Goal: Task Accomplishment & Management: Complete application form

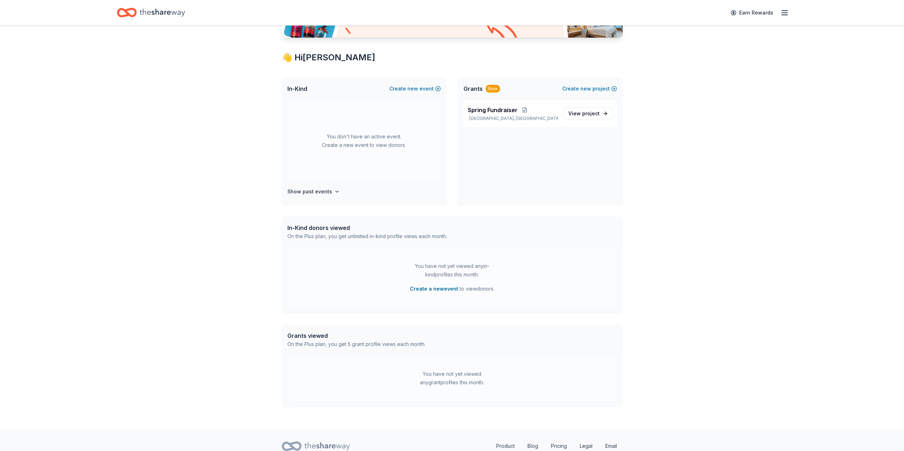
scroll to position [134, 0]
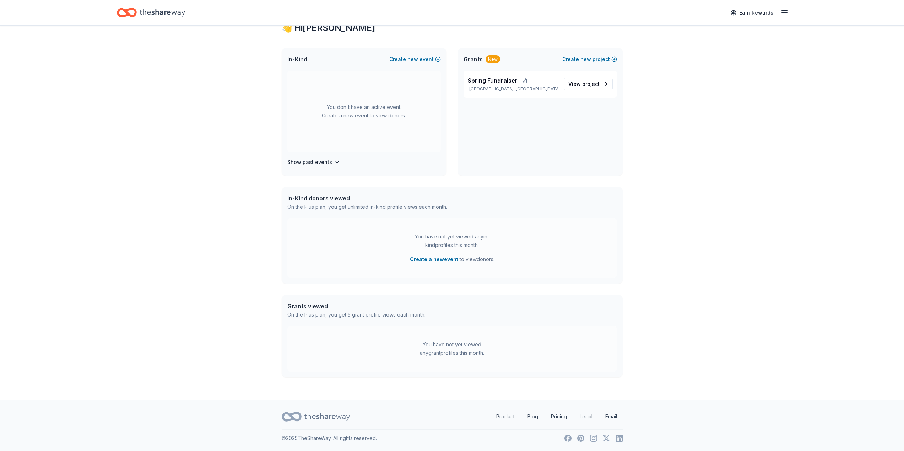
click at [785, 13] on icon "button" at bounding box center [784, 13] width 9 height 9
click at [742, 316] on div "Access 3400 + in-kind donors Looking for product donations too? Find companies …" at bounding box center [452, 145] width 904 height 509
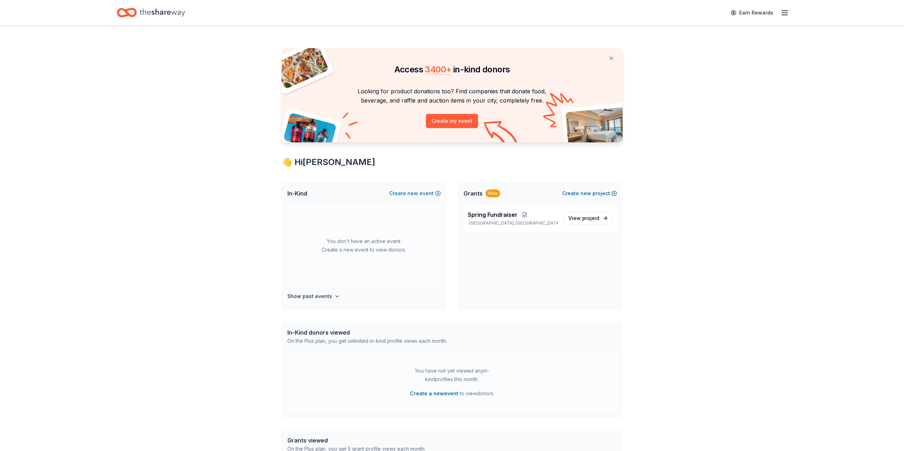
click at [598, 193] on button "Create new project" at bounding box center [589, 193] width 55 height 9
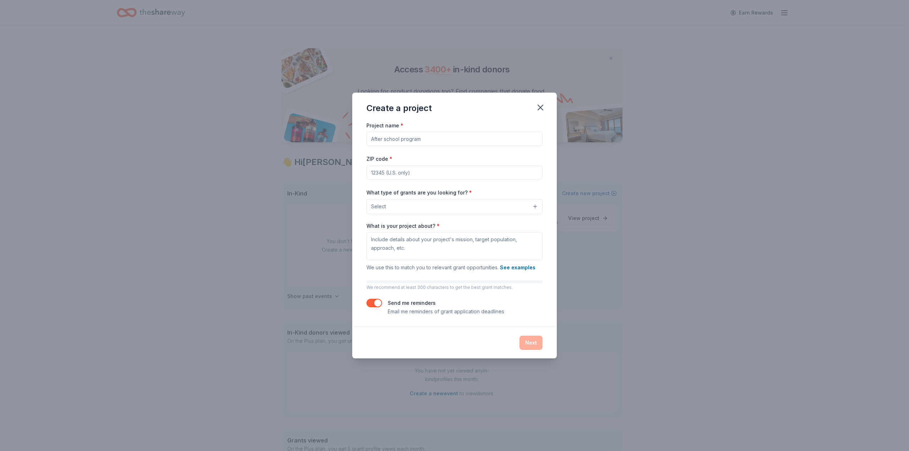
click at [431, 142] on input "Project name *" at bounding box center [454, 139] width 176 height 14
type input "b"
type input "d"
type input "Dream Room Program"
type input "92506"
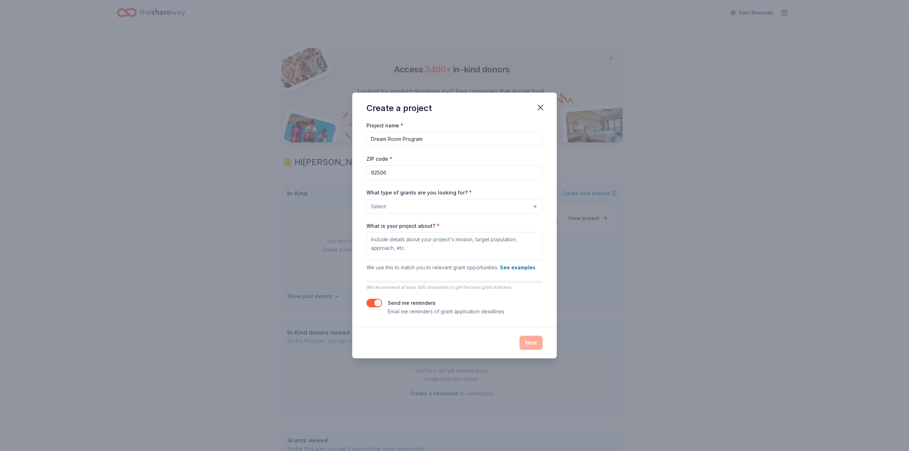
click at [422, 208] on button "Select" at bounding box center [454, 206] width 176 height 15
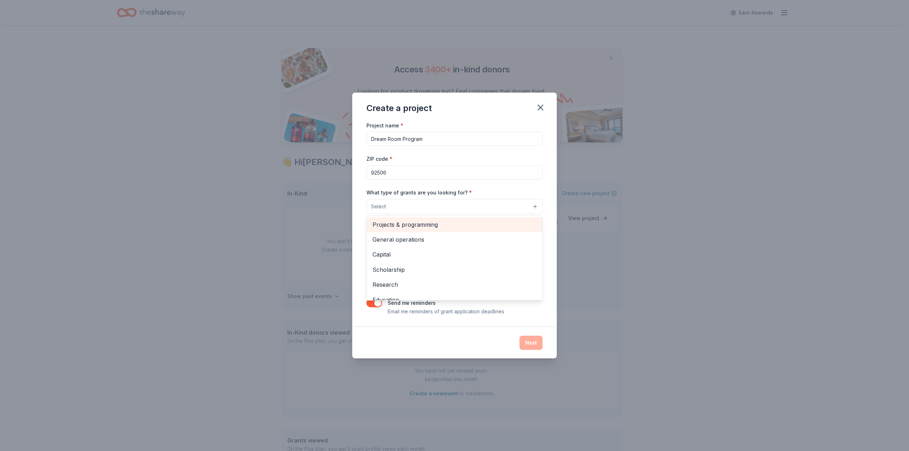
click at [418, 222] on span "Projects & programming" at bounding box center [454, 224] width 164 height 9
click at [529, 186] on div "Project name * Dream Room Program ZIP code * 92506 What type of grants are you …" at bounding box center [454, 219] width 176 height 196
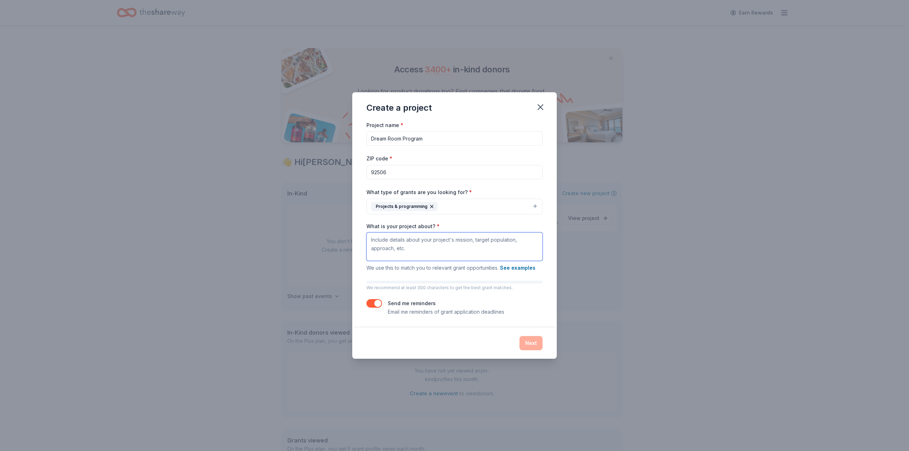
click at [442, 249] on textarea "What is your project about? *" at bounding box center [454, 247] width 176 height 28
paste textarea "Bringing comfort, joy, and hope to hospital rooms. Hospital rooms are often ste…"
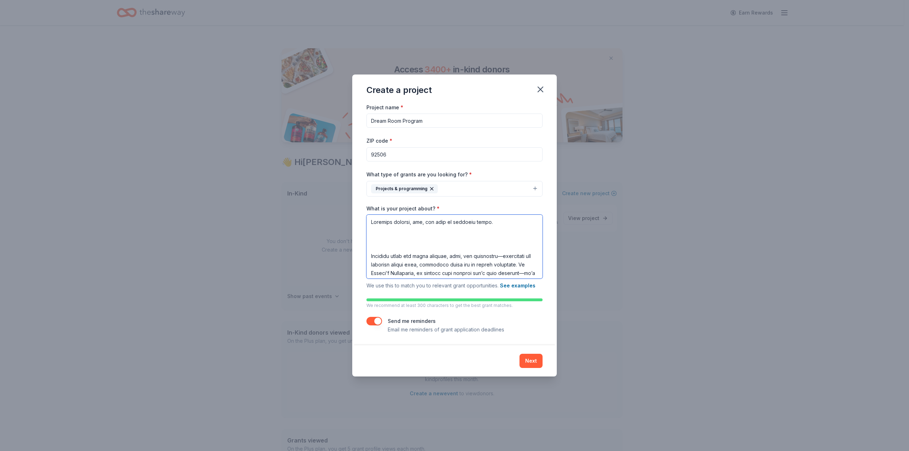
click at [417, 243] on textarea "What is your project about? *" at bounding box center [454, 247] width 176 height 64
click at [491, 217] on textarea "What is your project about? *" at bounding box center [454, 247] width 176 height 64
click at [403, 230] on textarea "What is your project about? *" at bounding box center [454, 247] width 176 height 64
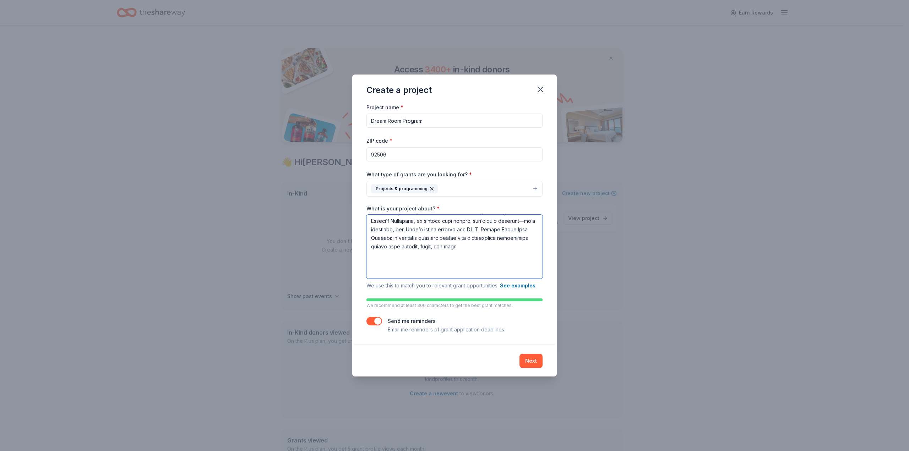
scroll to position [43, 0]
click at [401, 256] on textarea "What is your project about? *" at bounding box center [454, 247] width 176 height 64
click at [369, 255] on textarea "What is your project about? *" at bounding box center [454, 247] width 176 height 64
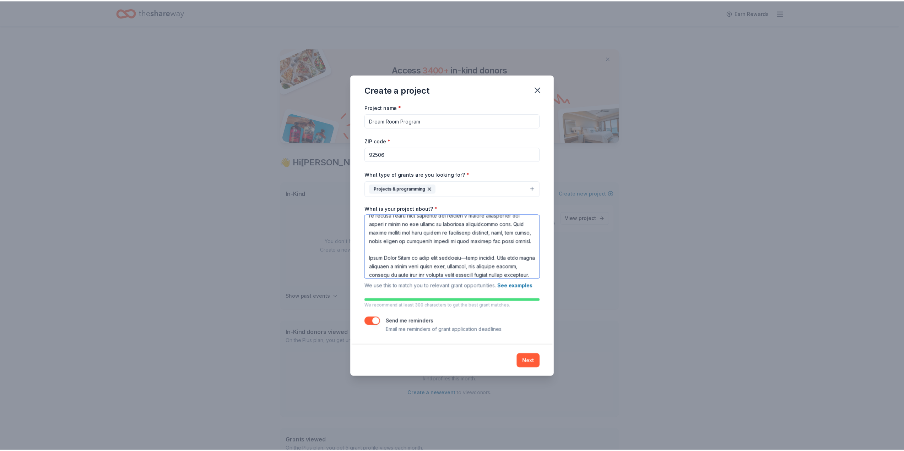
scroll to position [121, 0]
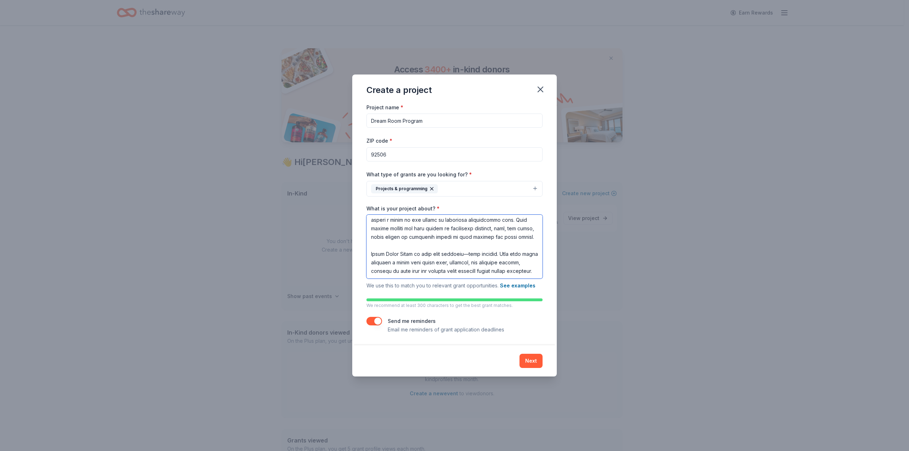
click at [465, 273] on textarea "What is your project about? *" at bounding box center [454, 247] width 176 height 64
type textarea "Bringing comfort, joy, and hope to hospital rooms. Hospital rooms are often ste…"
click at [534, 363] on button "Next" at bounding box center [530, 361] width 23 height 14
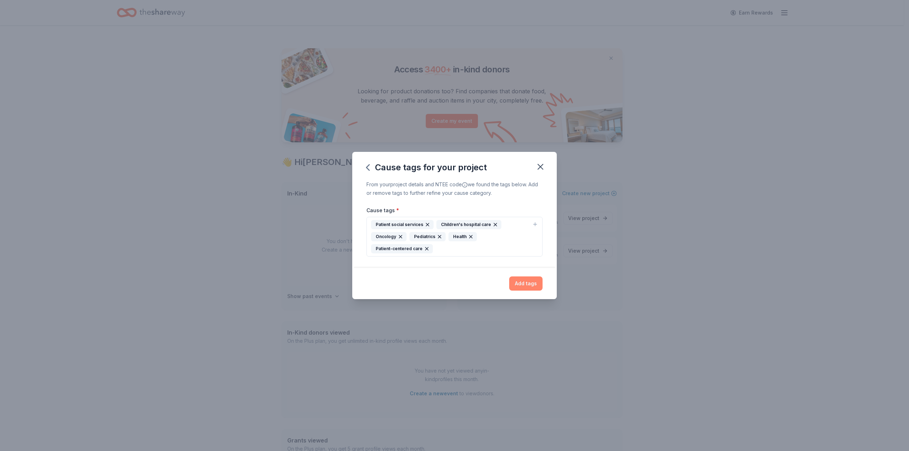
click at [527, 288] on button "Add tags" at bounding box center [525, 284] width 33 height 14
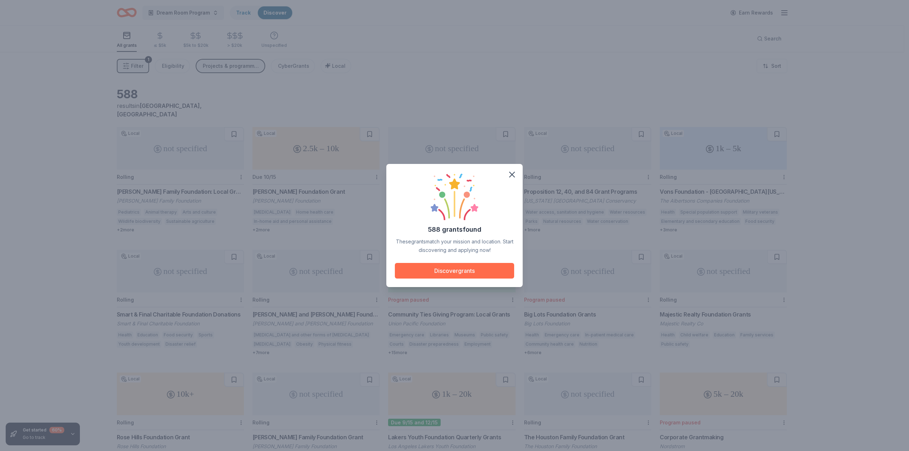
click at [478, 272] on button "Discover grants" at bounding box center [454, 271] width 119 height 16
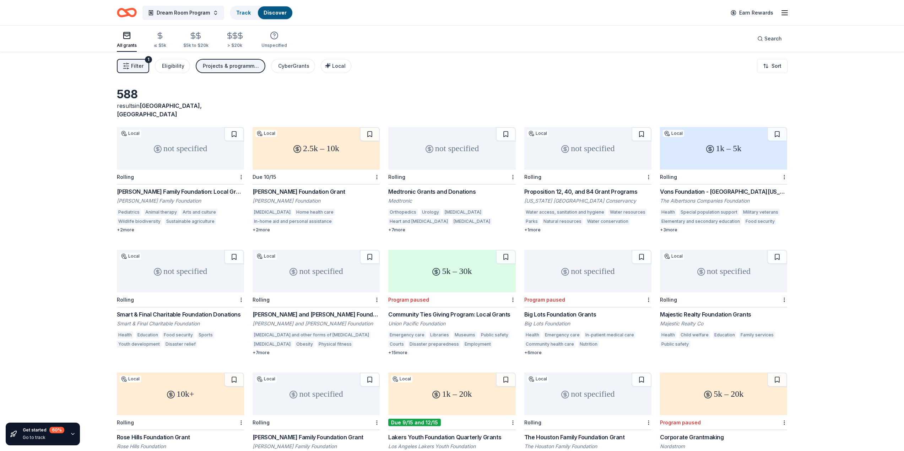
click at [130, 227] on div "+ 2 more" at bounding box center [180, 230] width 127 height 6
click at [185, 149] on div "not specified" at bounding box center [180, 148] width 127 height 43
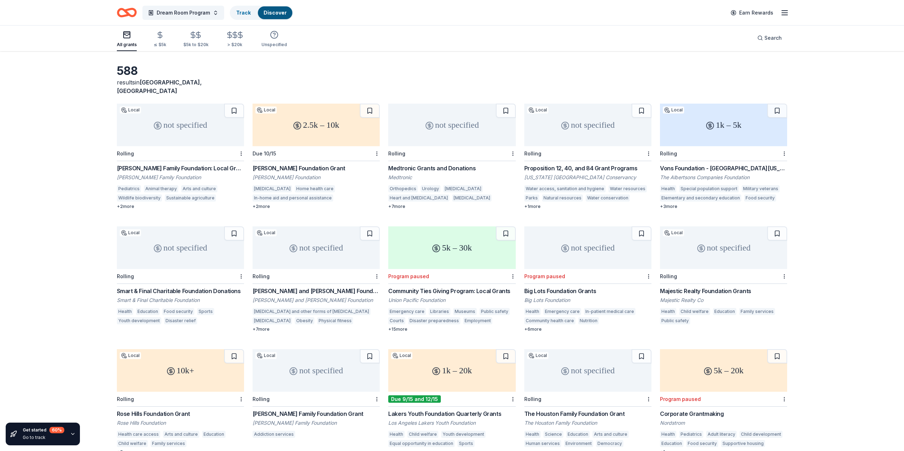
scroll to position [36, 0]
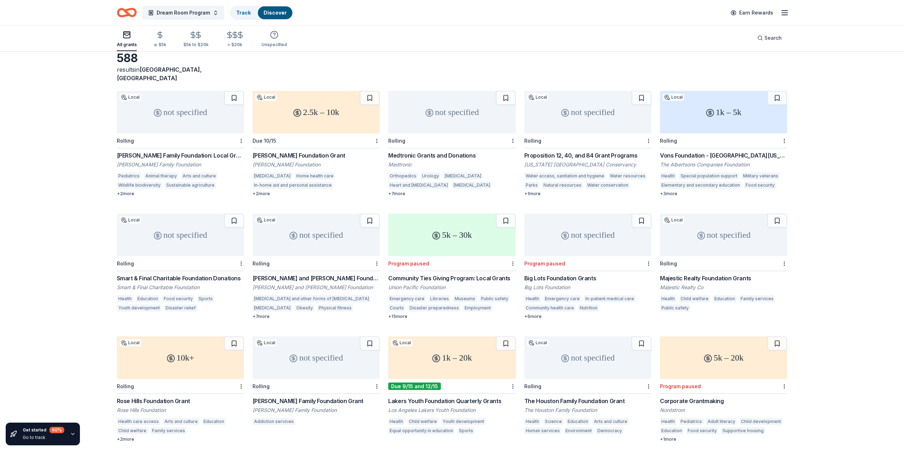
click at [730, 359] on div "5k – 20k" at bounding box center [723, 358] width 127 height 43
click at [474, 352] on div "1k – 20k" at bounding box center [451, 358] width 127 height 43
click at [600, 240] on div "not specified" at bounding box center [587, 235] width 127 height 43
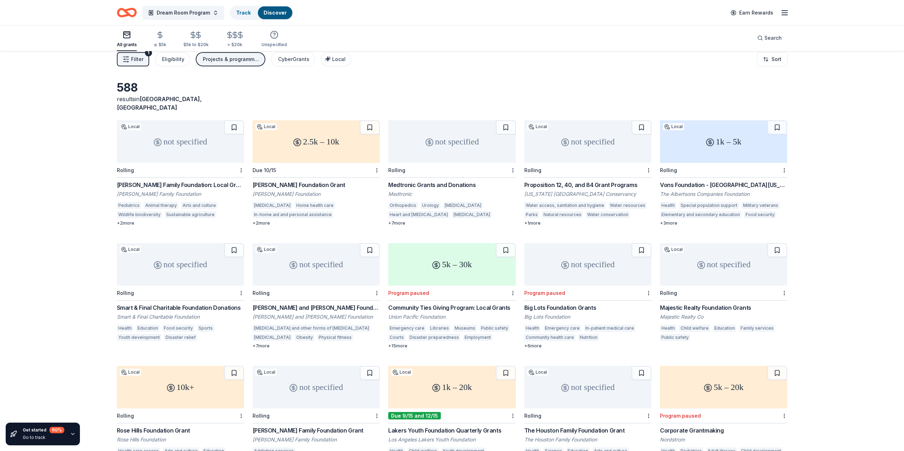
scroll to position [0, 0]
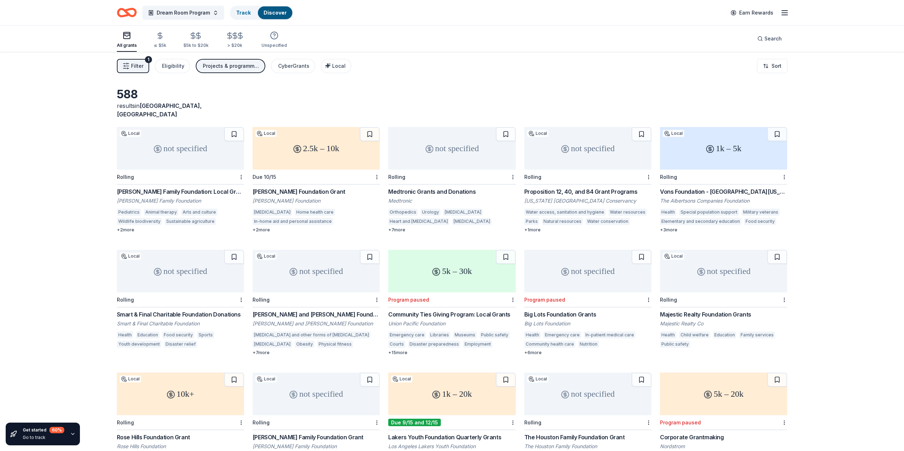
click at [179, 159] on div "not specified" at bounding box center [180, 148] width 127 height 43
click at [266, 227] on div "+ 2 more" at bounding box center [315, 230] width 127 height 6
click at [698, 156] on div "1k – 5k" at bounding box center [723, 148] width 127 height 43
drag, startPoint x: 658, startPoint y: 186, endPoint x: 744, endPoint y: 185, distance: 86.3
click at [744, 185] on div "not specified Local Rolling Dorrance Family Foundation: Local Grantmaking Dorra…" at bounding box center [452, 364] width 670 height 474
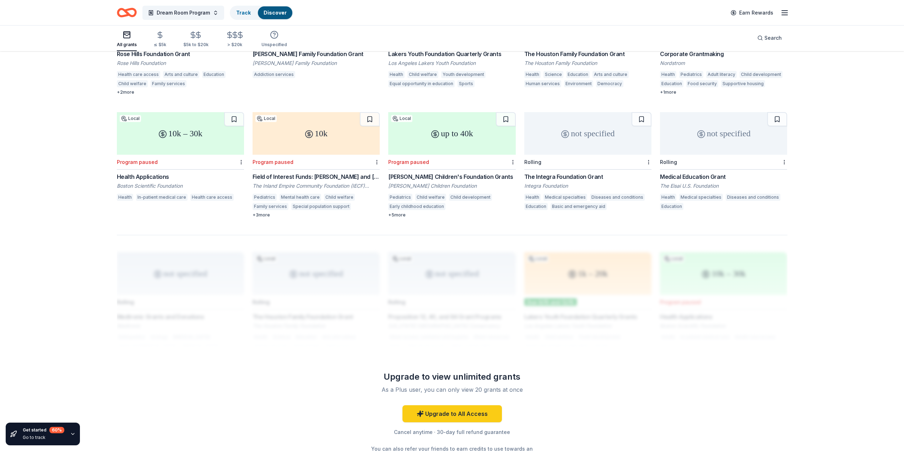
scroll to position [391, 0]
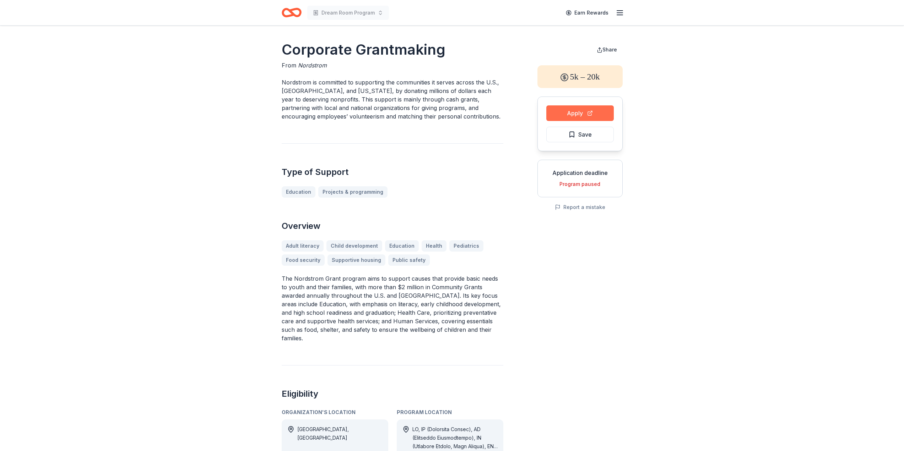
click at [576, 114] on button "Apply" at bounding box center [579, 113] width 67 height 16
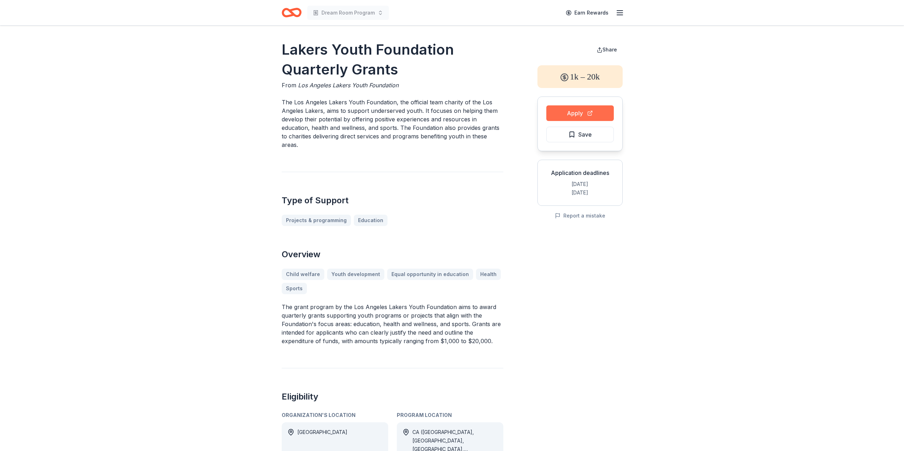
click at [585, 116] on button "Apply" at bounding box center [579, 113] width 67 height 16
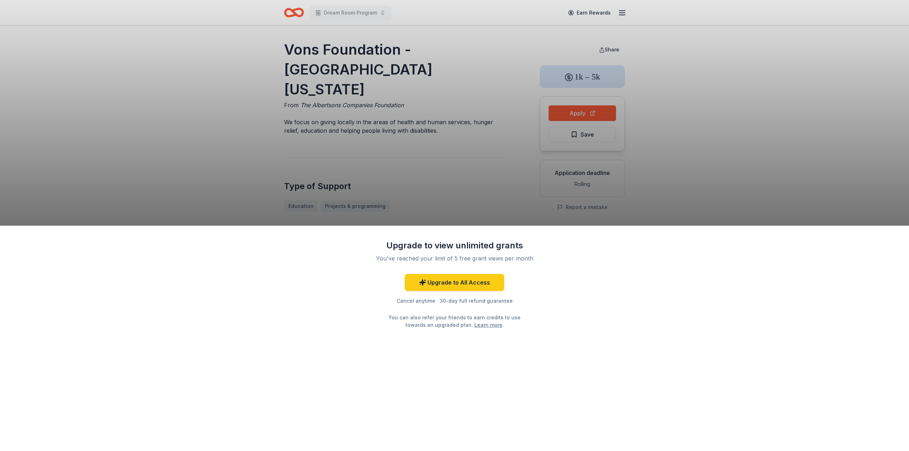
drag, startPoint x: 283, startPoint y: 51, endPoint x: 348, endPoint y: 59, distance: 65.1
click at [348, 59] on div "Upgrade to view unlimited grants You've reached your limit of 5 free grant view…" at bounding box center [454, 225] width 909 height 451
